Goal: Transaction & Acquisition: Book appointment/travel/reservation

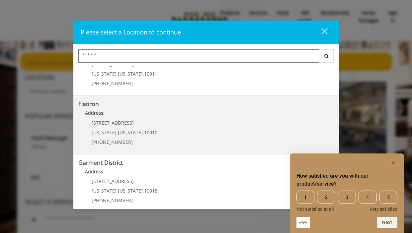
scroll to position [153, 0]
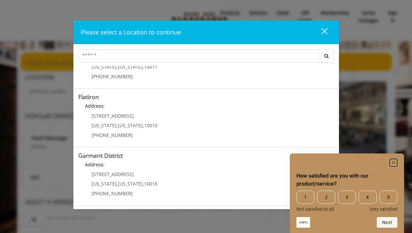
click at [390, 163] on rect "Hide survey" at bounding box center [393, 163] width 8 height 8
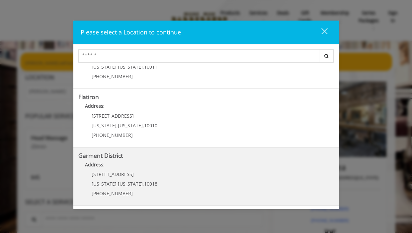
click at [265, 189] on District "Garment District Address: [STREET_ADDRESS][US_STATE][US_STATE] (212) 997-4247" at bounding box center [206, 177] width 256 height 48
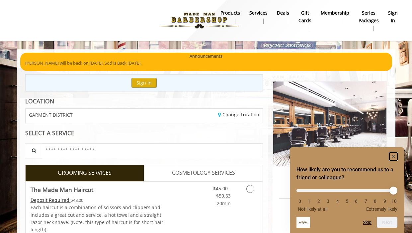
click at [391, 156] on rect "Hide survey" at bounding box center [393, 157] width 8 height 8
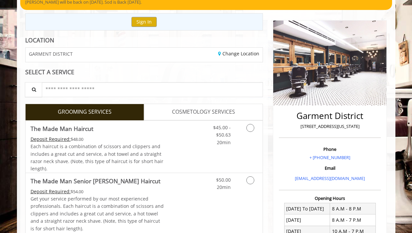
scroll to position [66, 0]
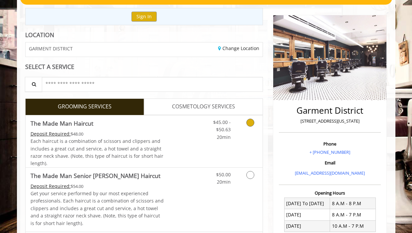
click at [253, 122] on icon "Grooming services" at bounding box center [250, 123] width 8 height 8
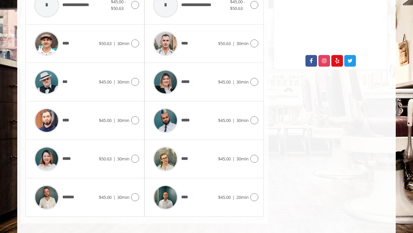
scroll to position [348, 0]
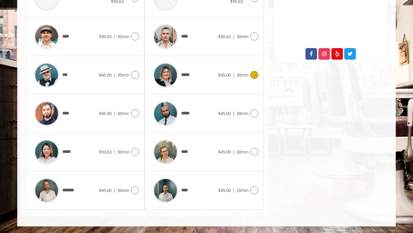
click at [255, 75] on icon at bounding box center [254, 75] width 8 height 8
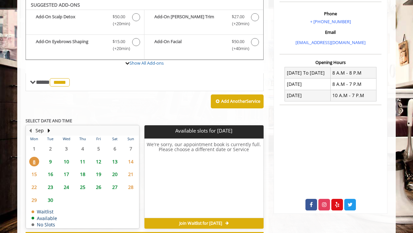
scroll to position [196, 0]
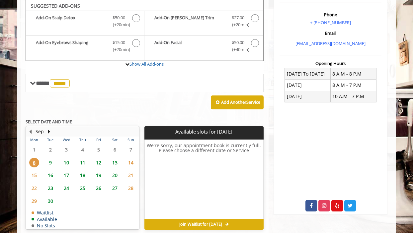
click at [67, 163] on span "10" at bounding box center [66, 163] width 10 height 10
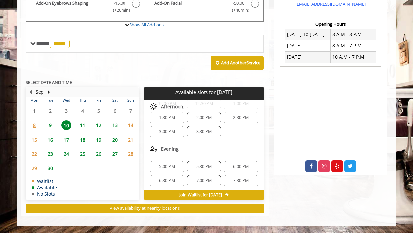
scroll to position [86, 0]
click at [172, 165] on span "5:00 PM" at bounding box center [167, 164] width 16 height 5
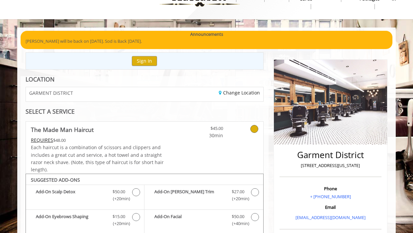
scroll to position [33, 0]
